Goal: Navigation & Orientation: Find specific page/section

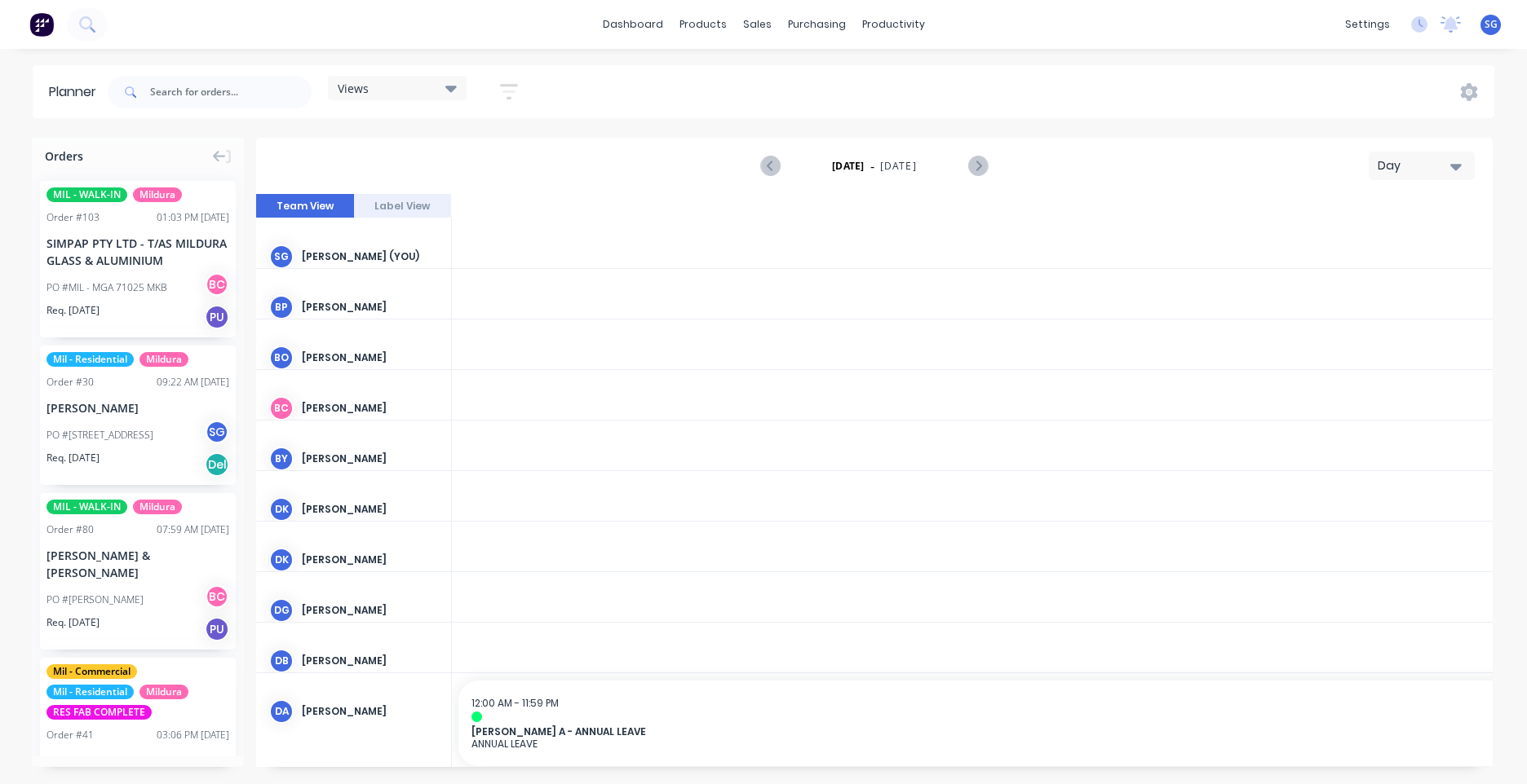
scroll to position [0, 3393]
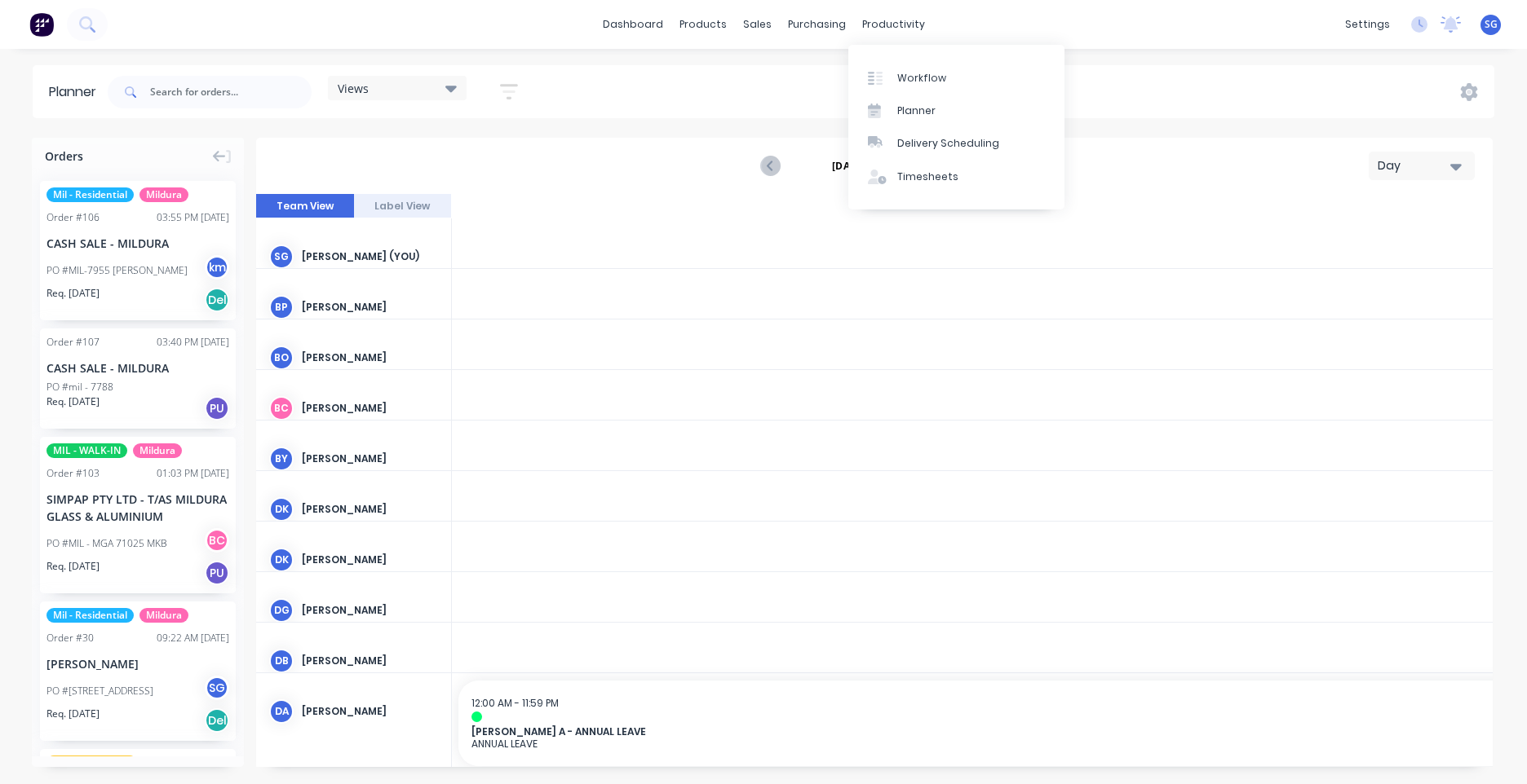
scroll to position [0, 3915]
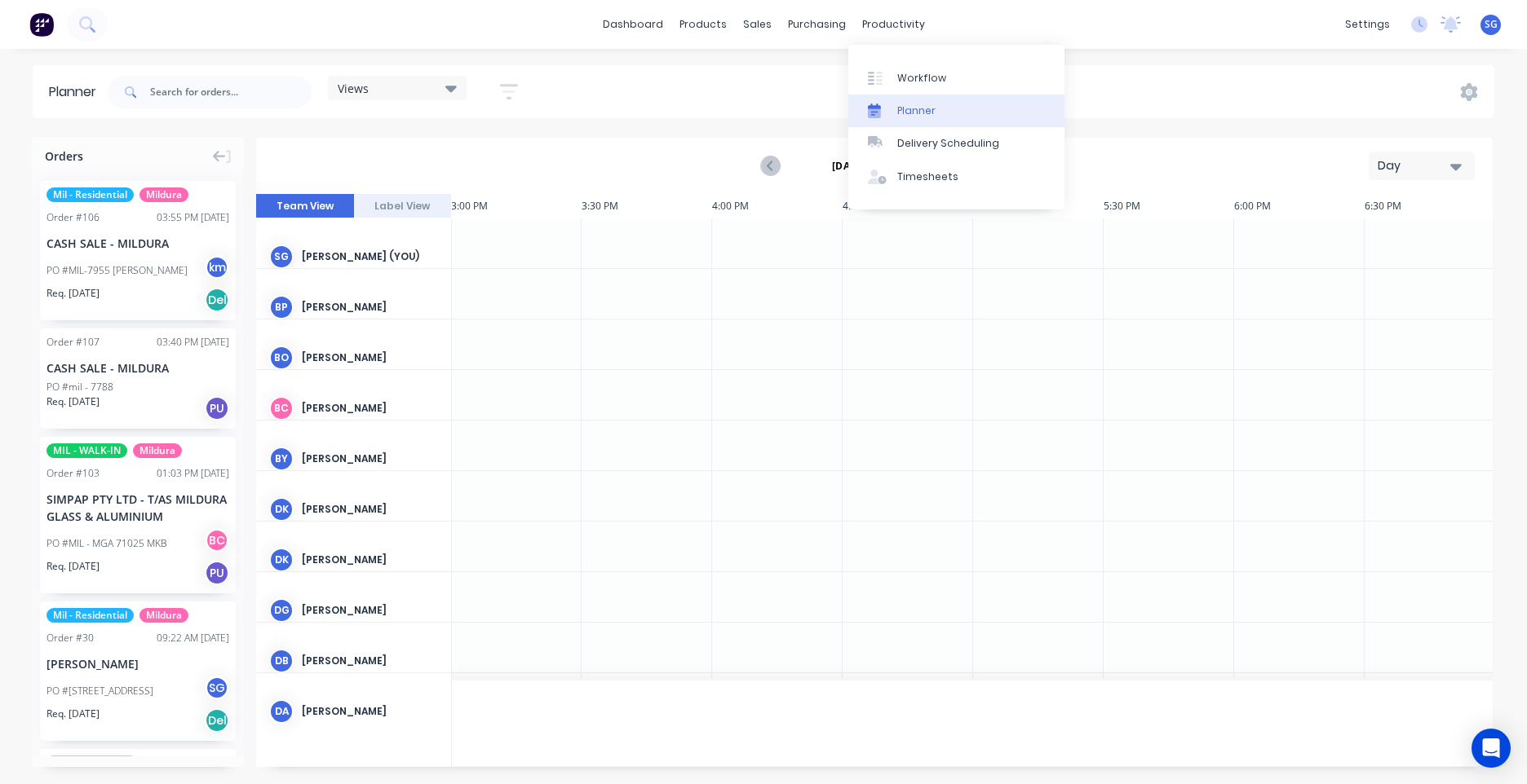
click at [904, 105] on div "Planner" at bounding box center [915, 111] width 38 height 15
click at [897, 107] on div "Planner" at bounding box center [915, 111] width 38 height 15
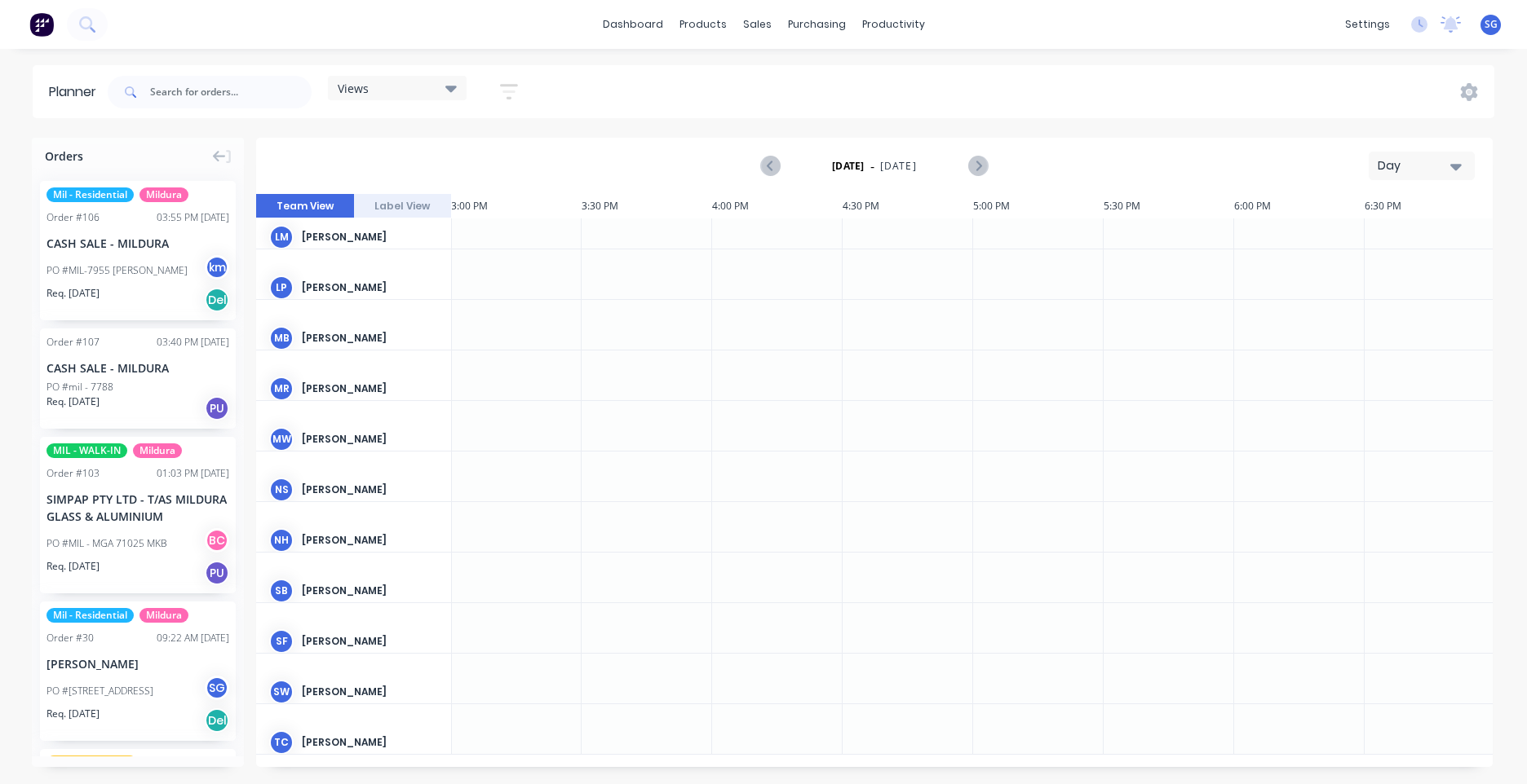
scroll to position [322, 3915]
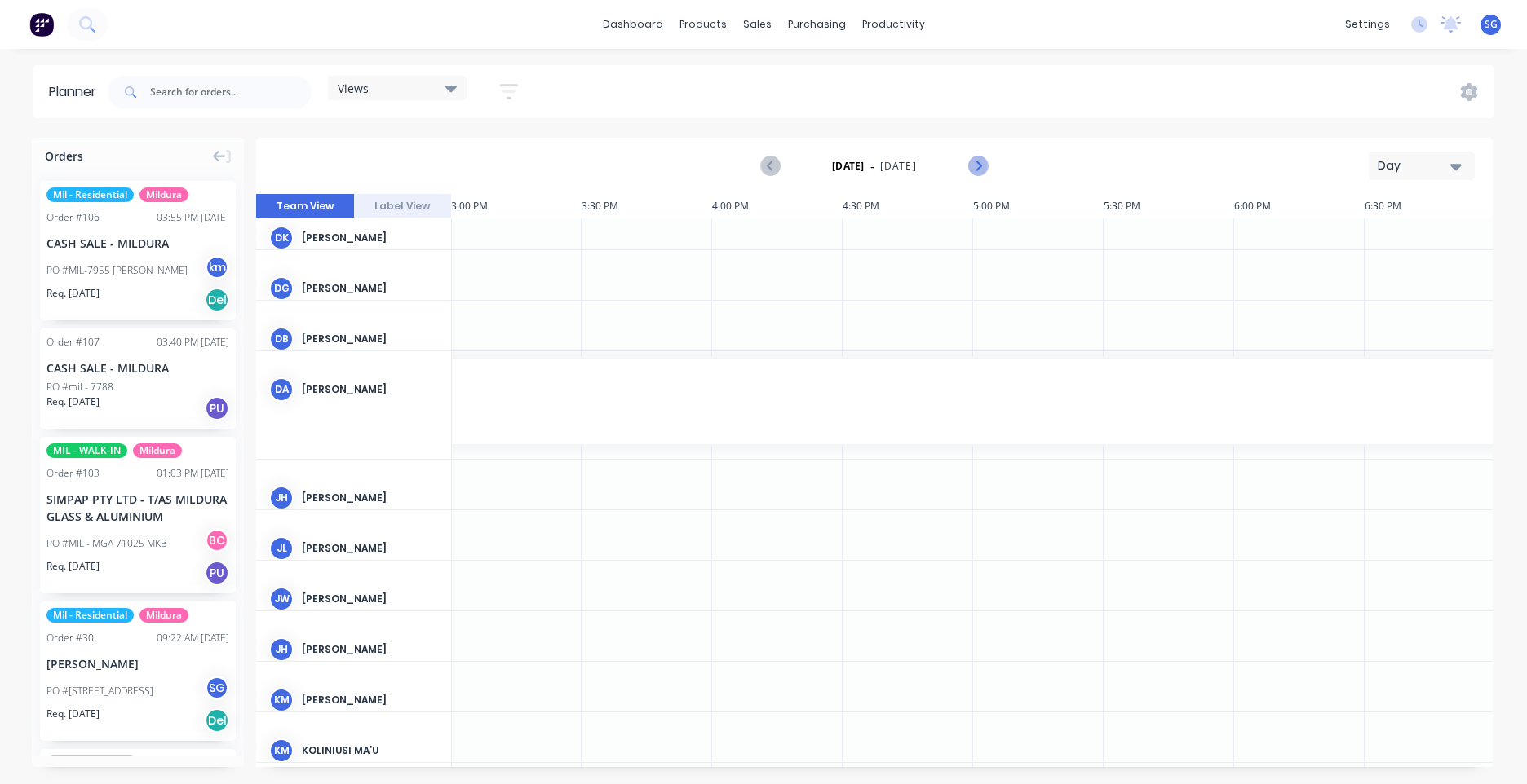
click at [986, 162] on icon "Next page" at bounding box center [977, 167] width 19 height 19
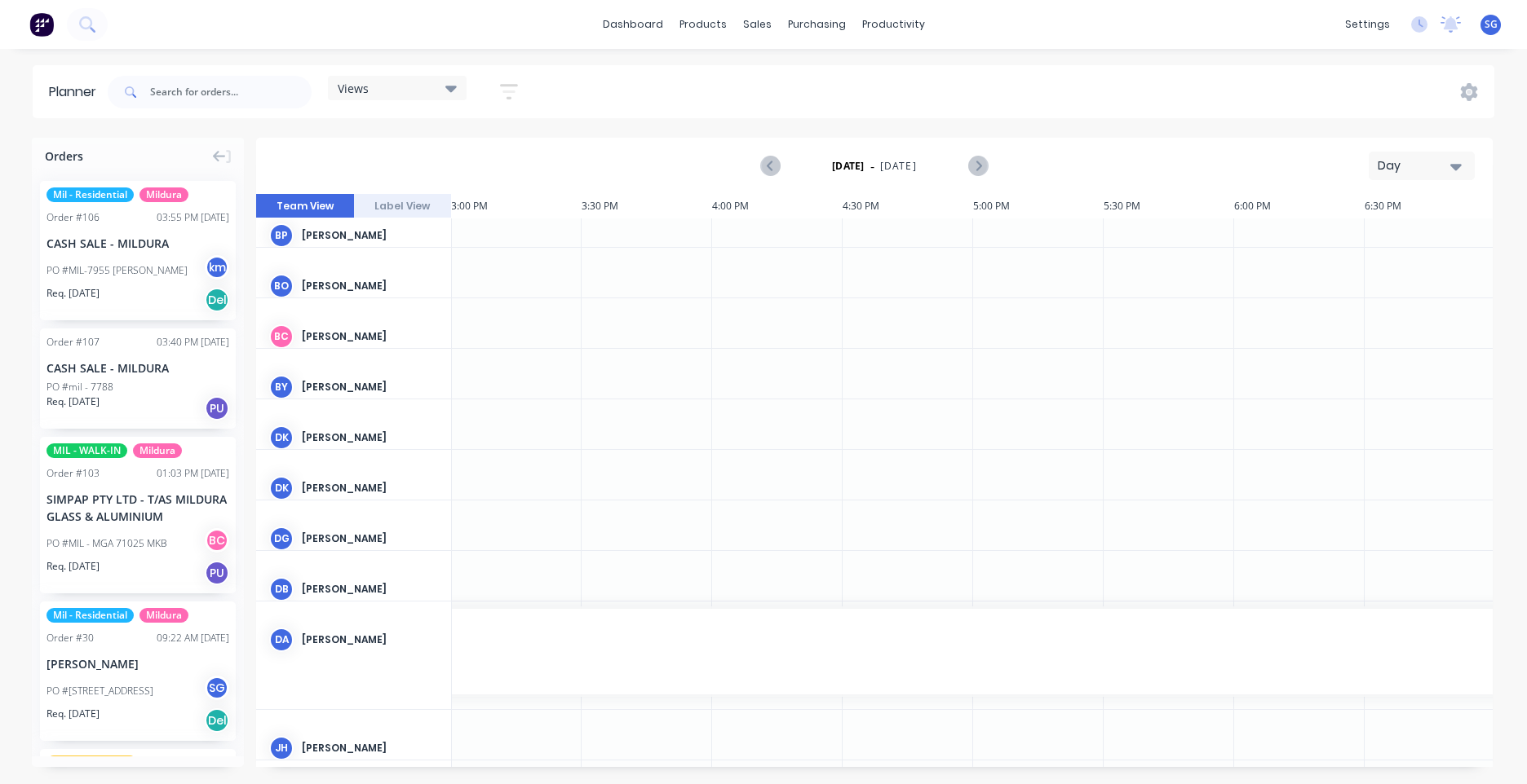
scroll to position [0, 3915]
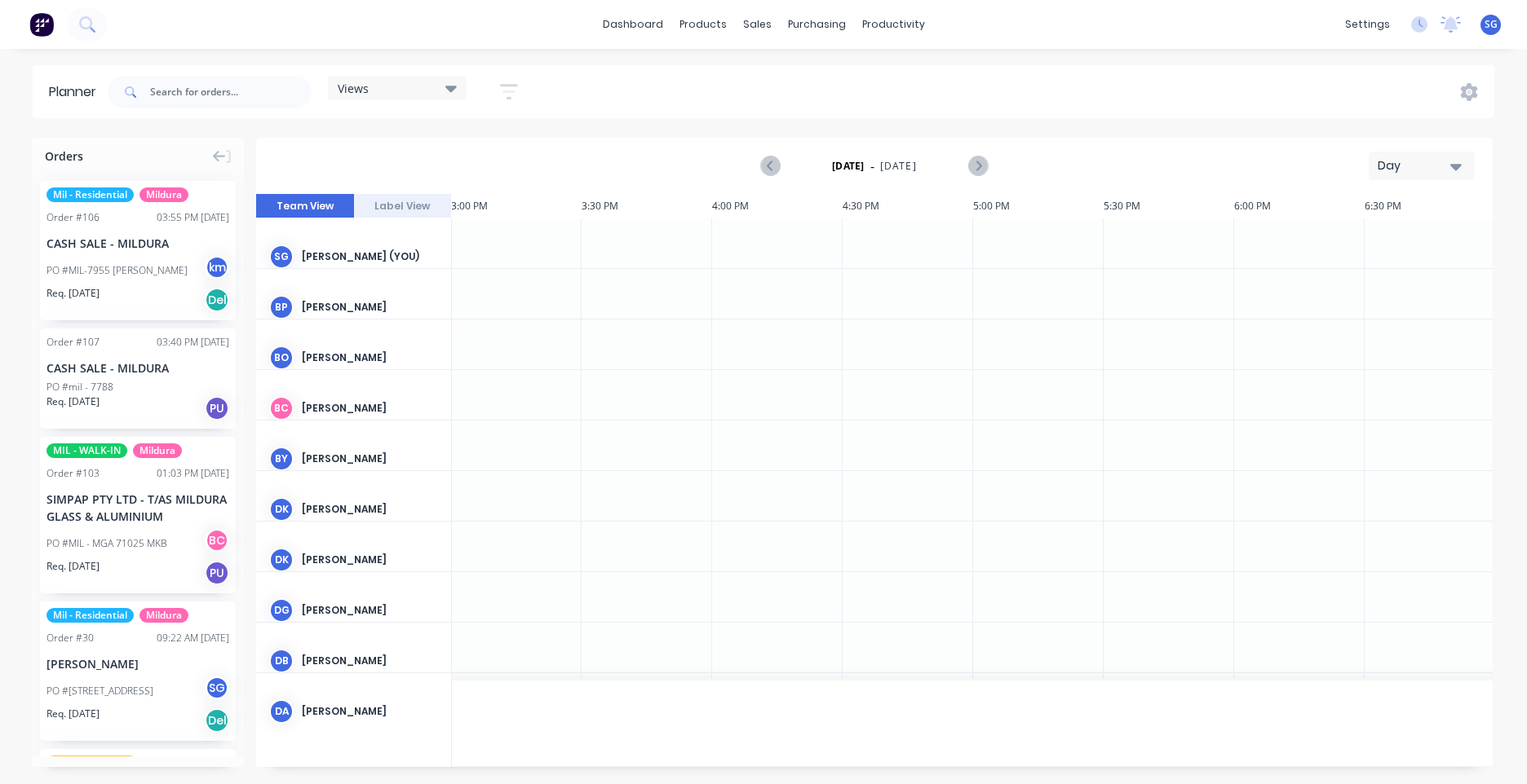
click at [414, 219] on div "SG [PERSON_NAME] (You)" at bounding box center [354, 257] width 195 height 76
click at [414, 199] on button "Label View" at bounding box center [402, 206] width 97 height 25
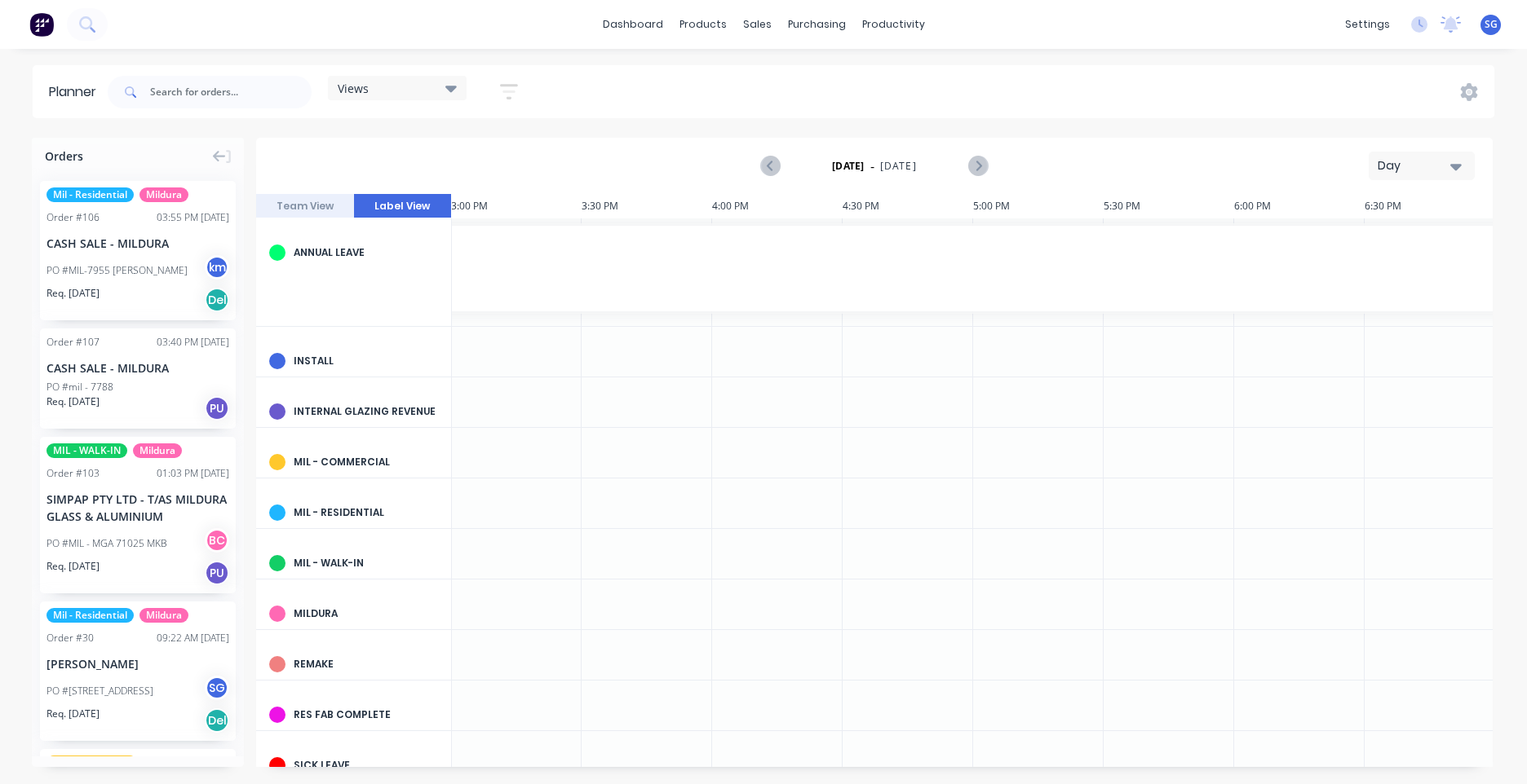
click at [279, 201] on button "Team View" at bounding box center [305, 206] width 97 height 25
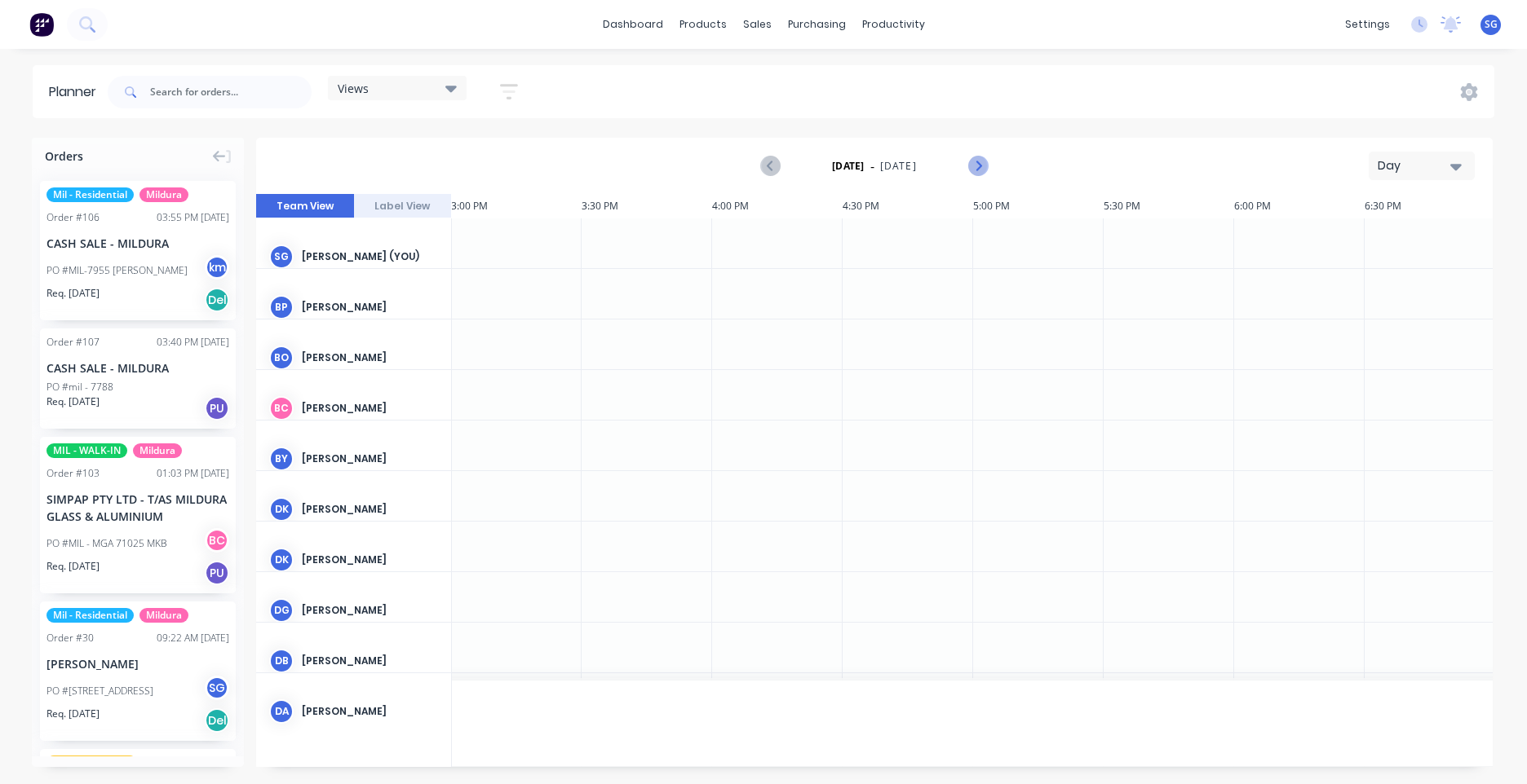
click at [976, 164] on icon "Next page" at bounding box center [977, 167] width 19 height 19
click at [757, 165] on button "Previous page" at bounding box center [770, 166] width 33 height 33
click at [1197, 57] on div "dashboard products sales purchasing productivity dashboard products Product Cat…" at bounding box center [763, 392] width 1527 height 784
click at [1411, 145] on div "Wednesday - 08/10/25 Day" at bounding box center [874, 166] width 1233 height 53
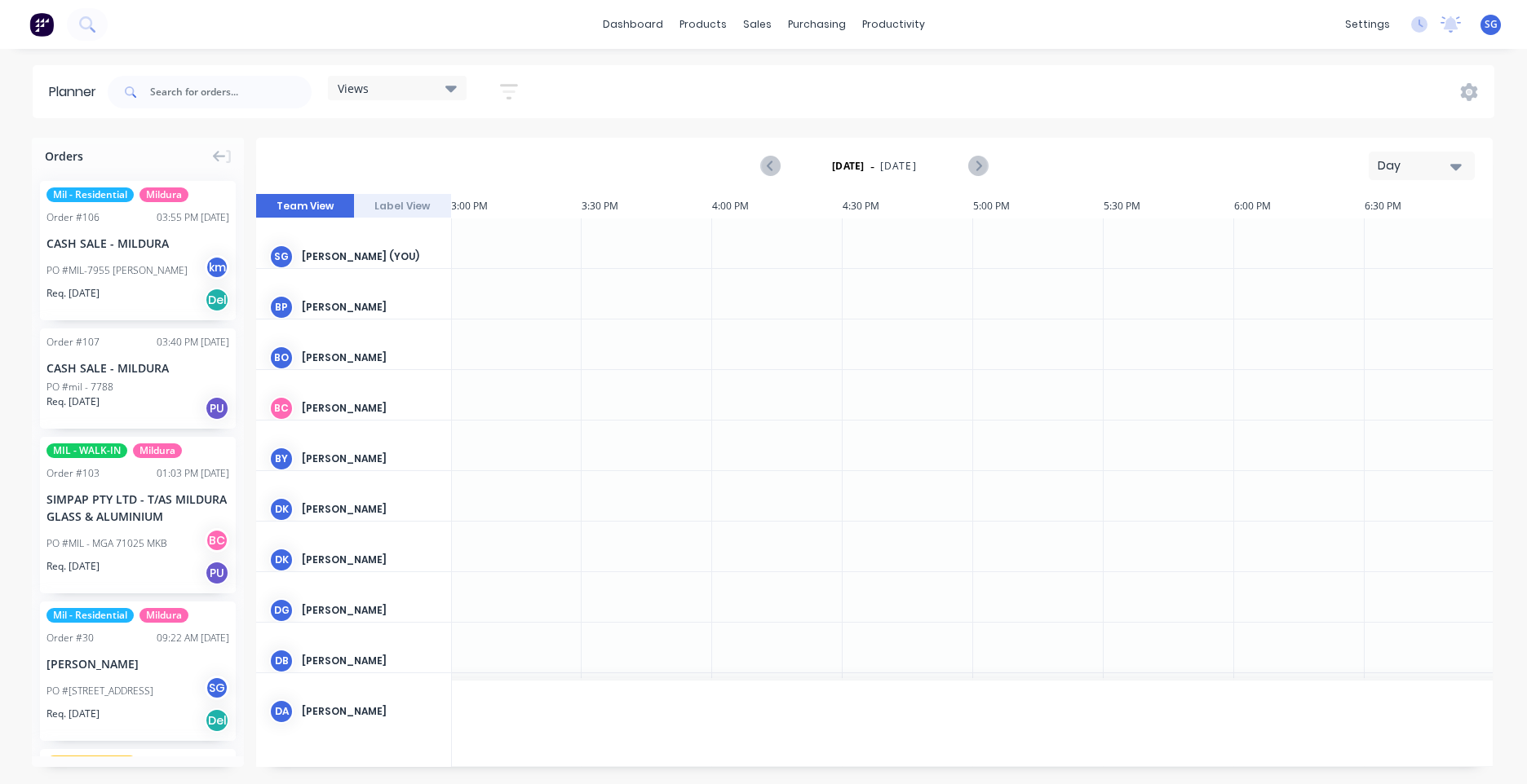
click at [1414, 157] on button "Day" at bounding box center [1422, 166] width 106 height 28
click at [1360, 241] on div "Week" at bounding box center [1392, 242] width 161 height 33
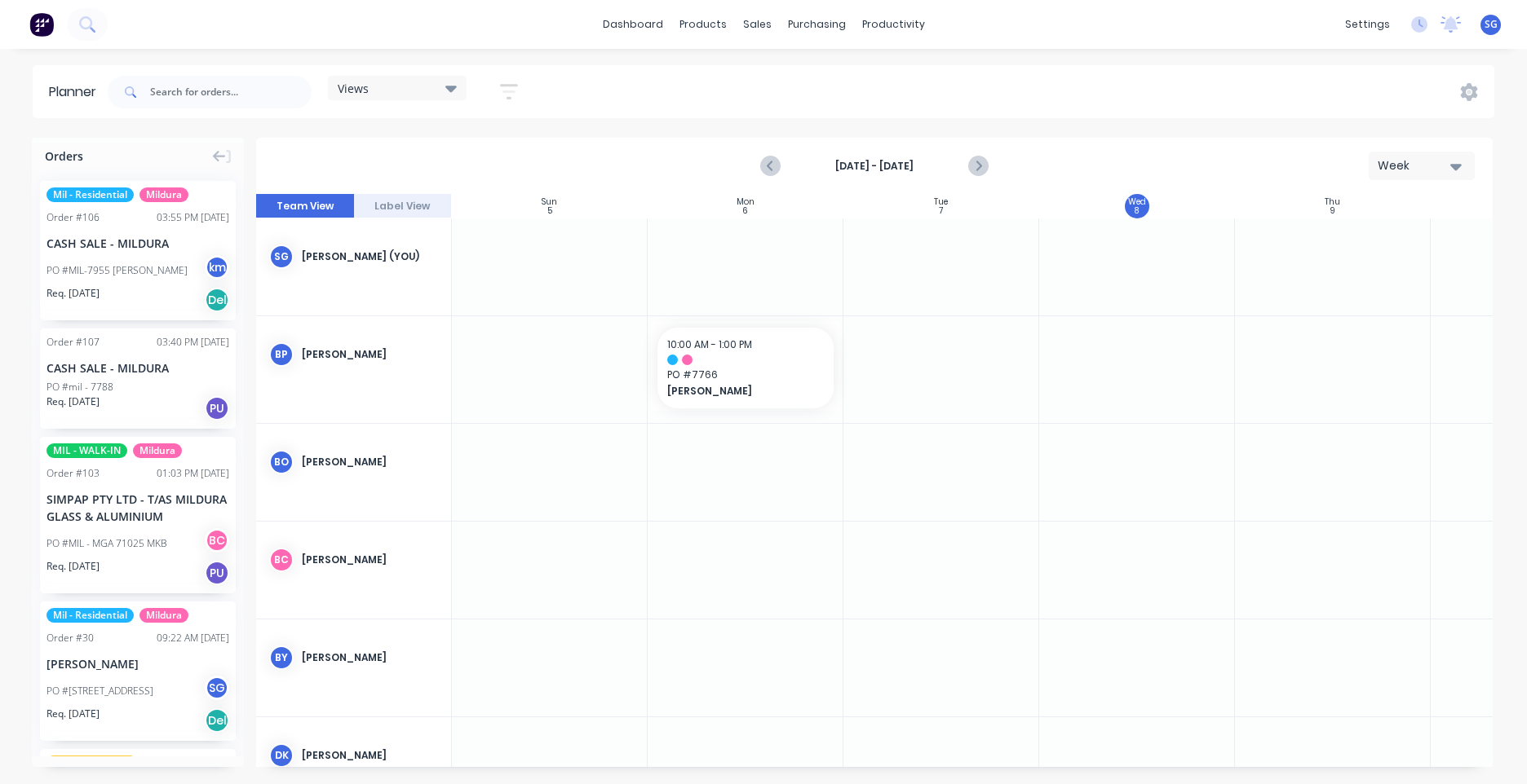
scroll to position [0, 1]
click at [434, 84] on div "Views" at bounding box center [397, 88] width 119 height 15
click at [400, 236] on button "Commercial Team" at bounding box center [427, 241] width 174 height 19
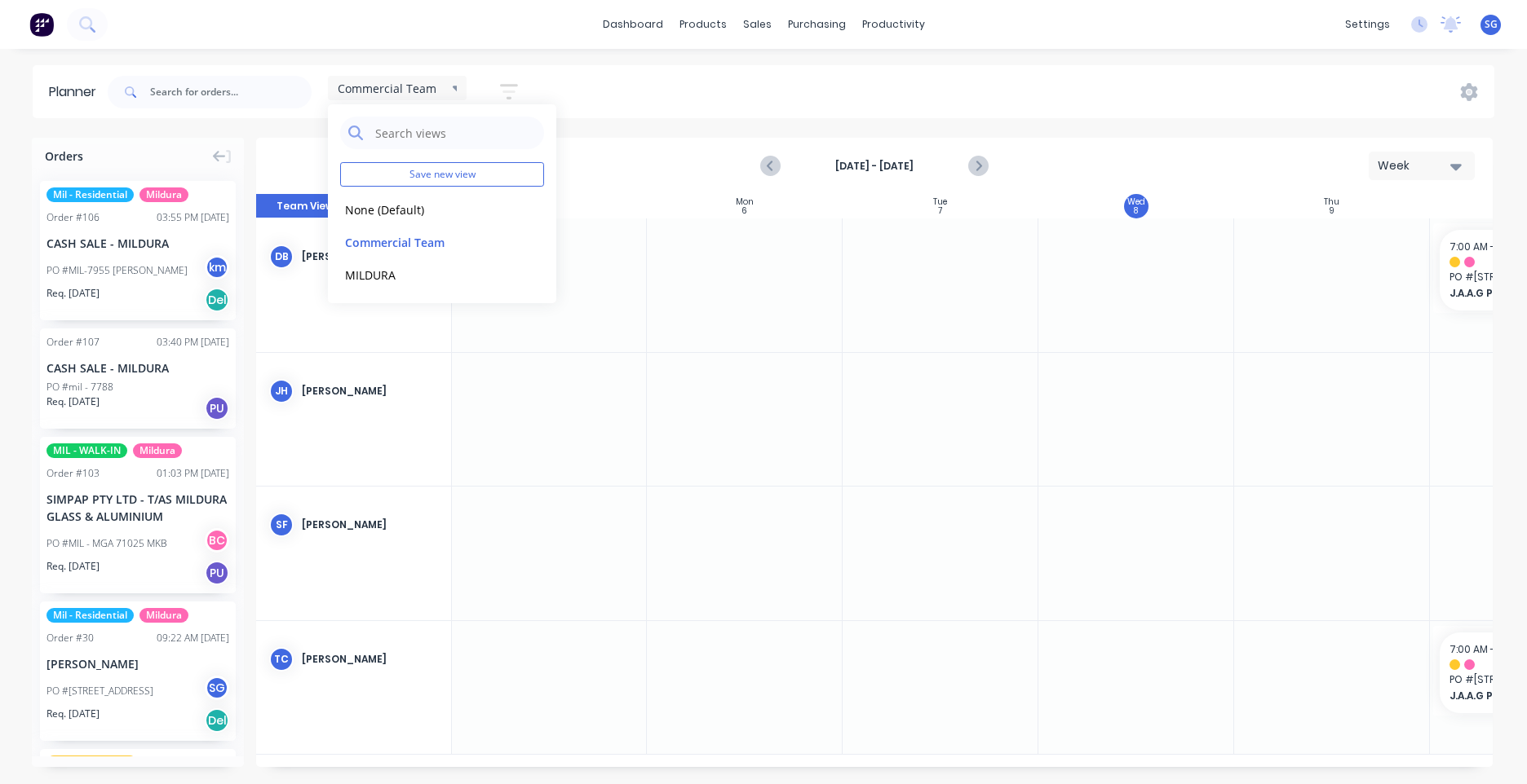
click at [625, 86] on div "Commercial Team Save new view None (Default) edit Commercial Team edit MILDURA …" at bounding box center [799, 91] width 1390 height 49
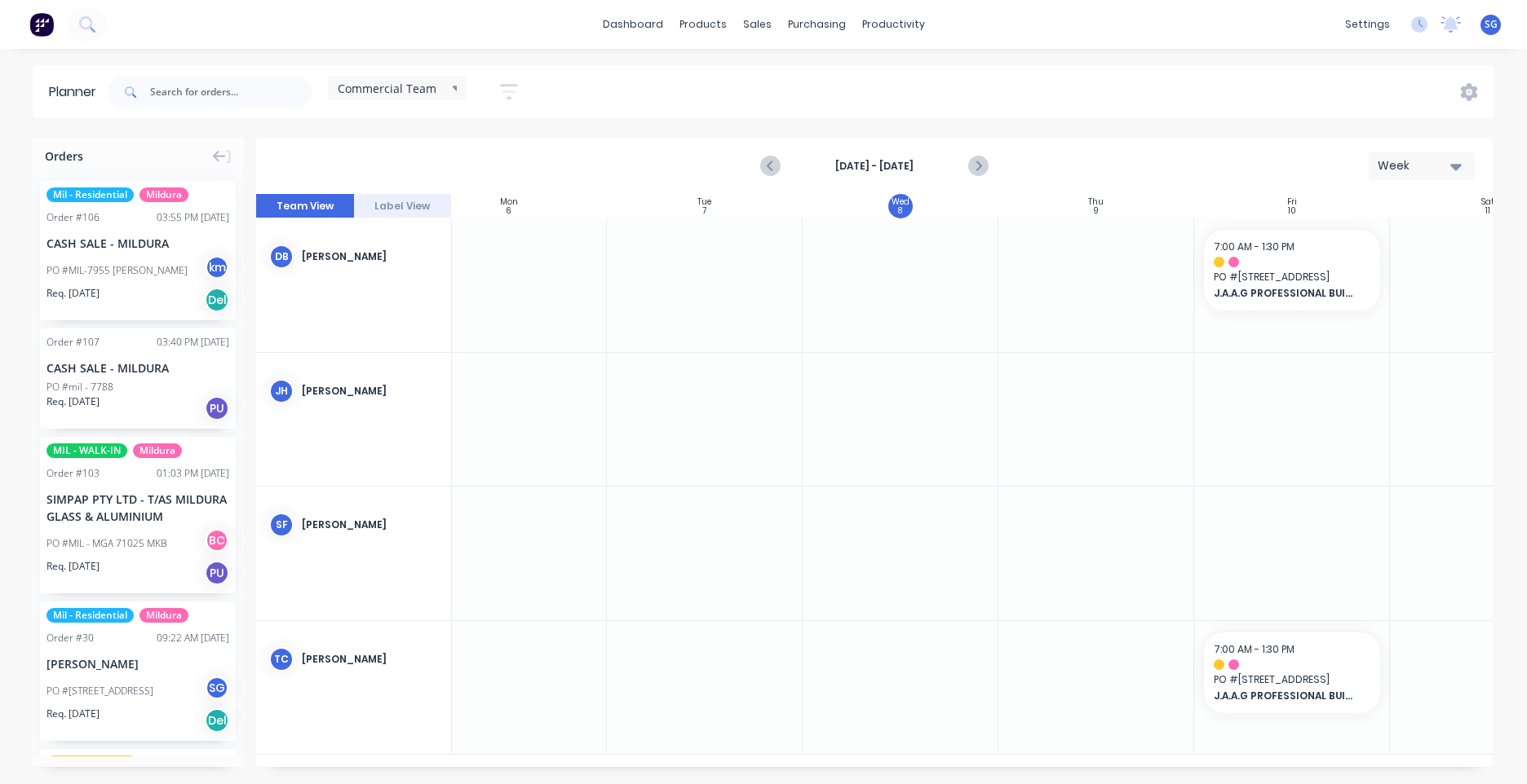
scroll to position [0, 330]
